Goal: Task Accomplishment & Management: Use online tool/utility

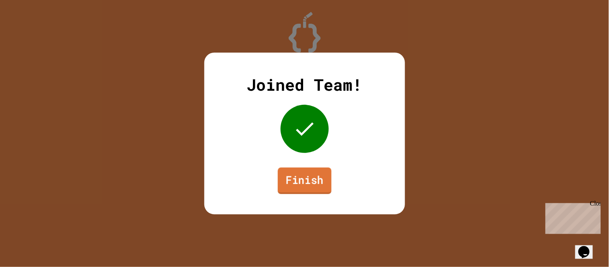
click at [307, 191] on link "Finish" at bounding box center [305, 180] width 54 height 26
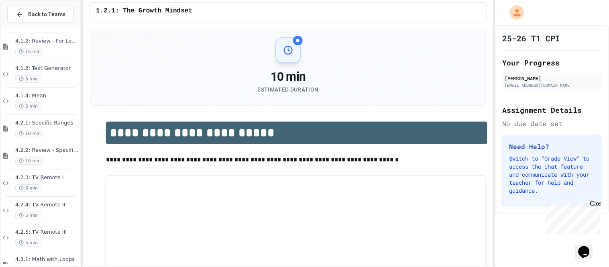
scroll to position [1372, 0]
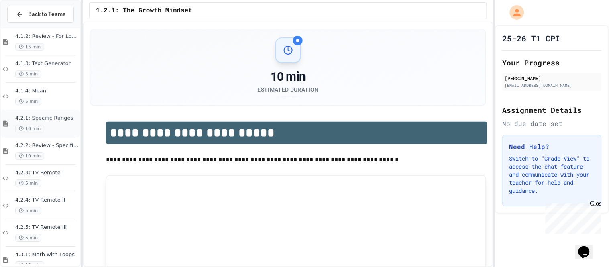
click at [42, 120] on span "4.2.1: Specific Ranges" at bounding box center [46, 118] width 63 height 7
